Goal: Navigation & Orientation: Find specific page/section

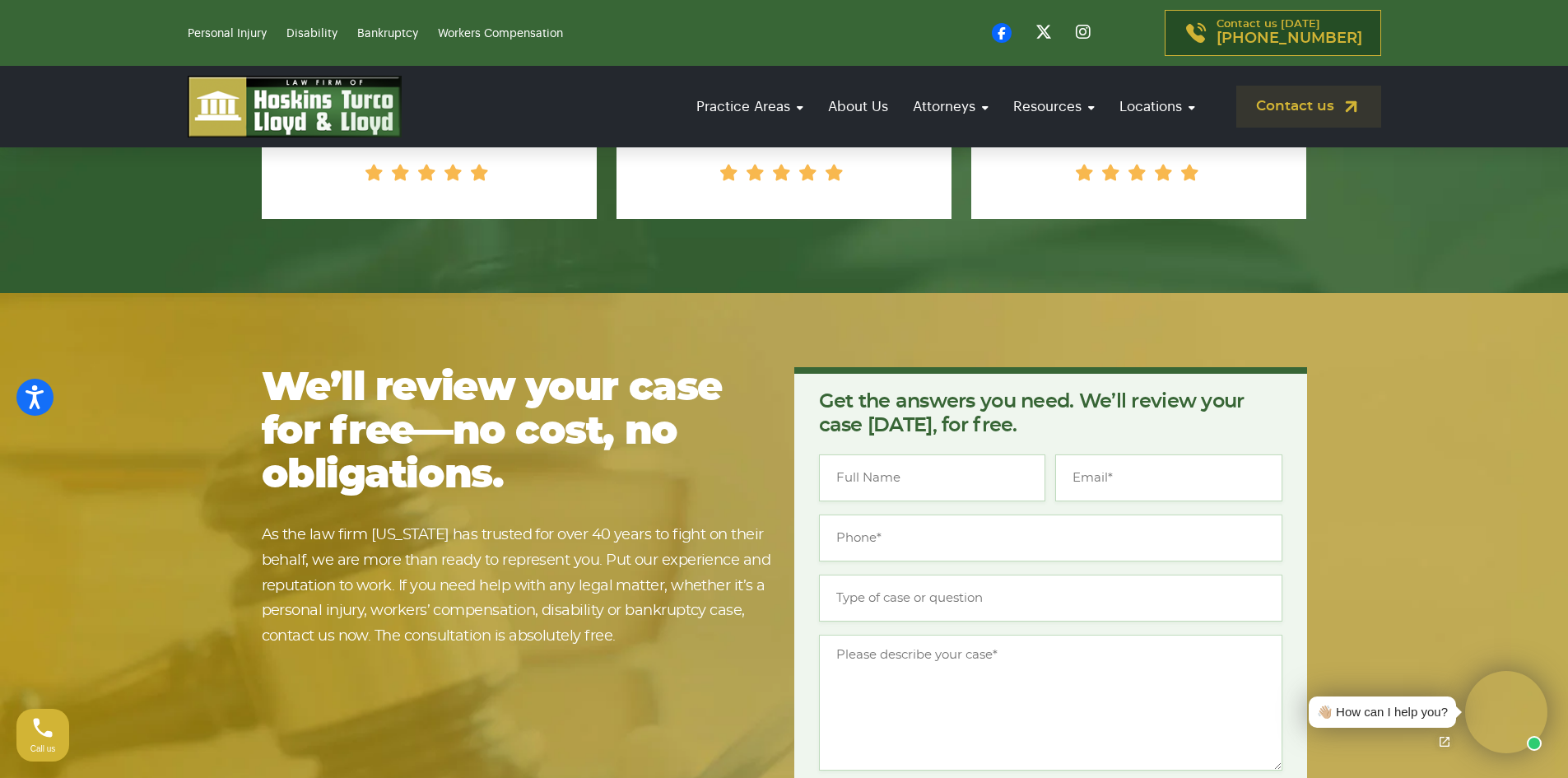
scroll to position [3788, 0]
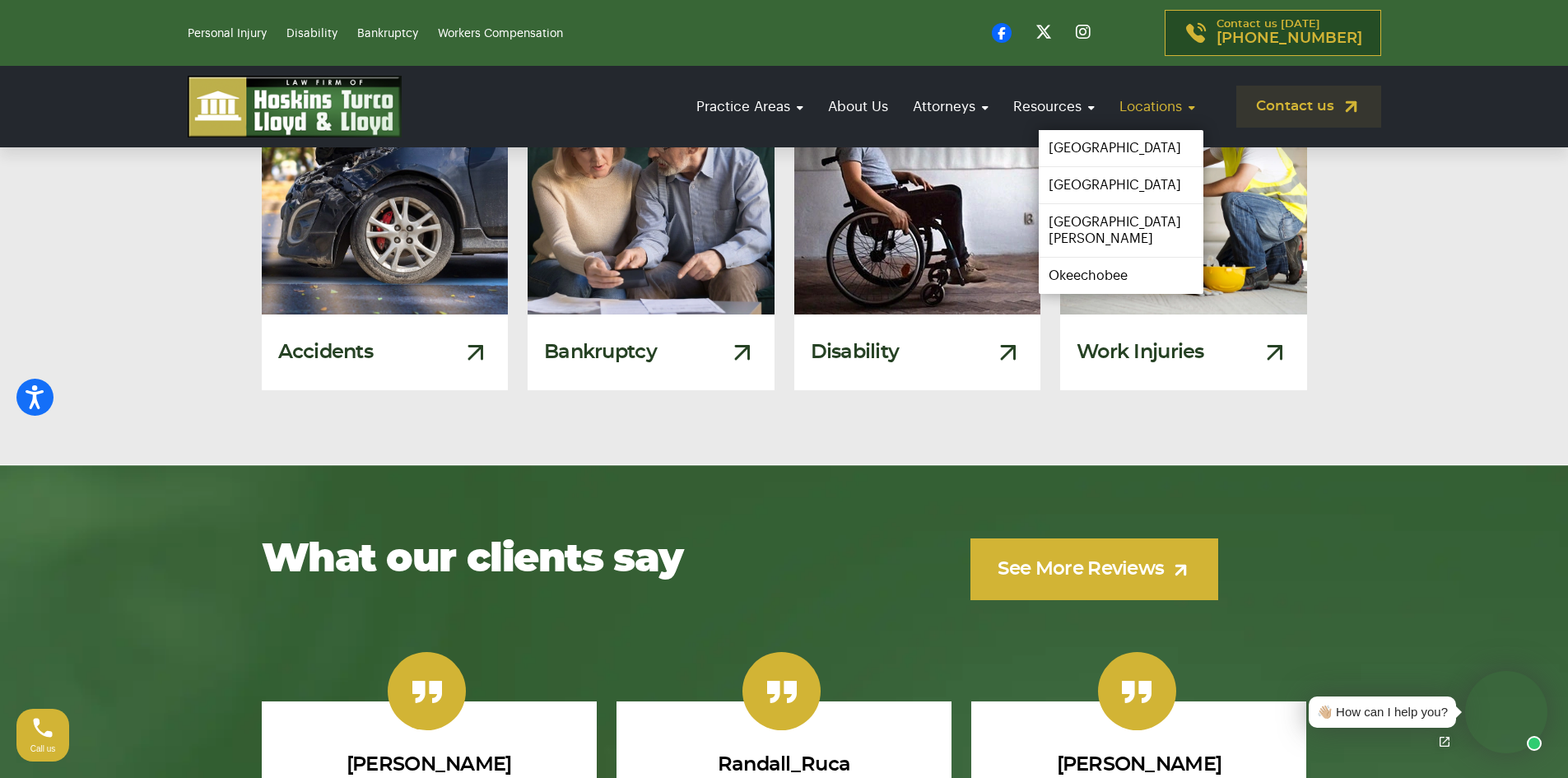
click at [1143, 93] on link "Locations" at bounding box center [1157, 106] width 92 height 47
